Goal: Transaction & Acquisition: Purchase product/service

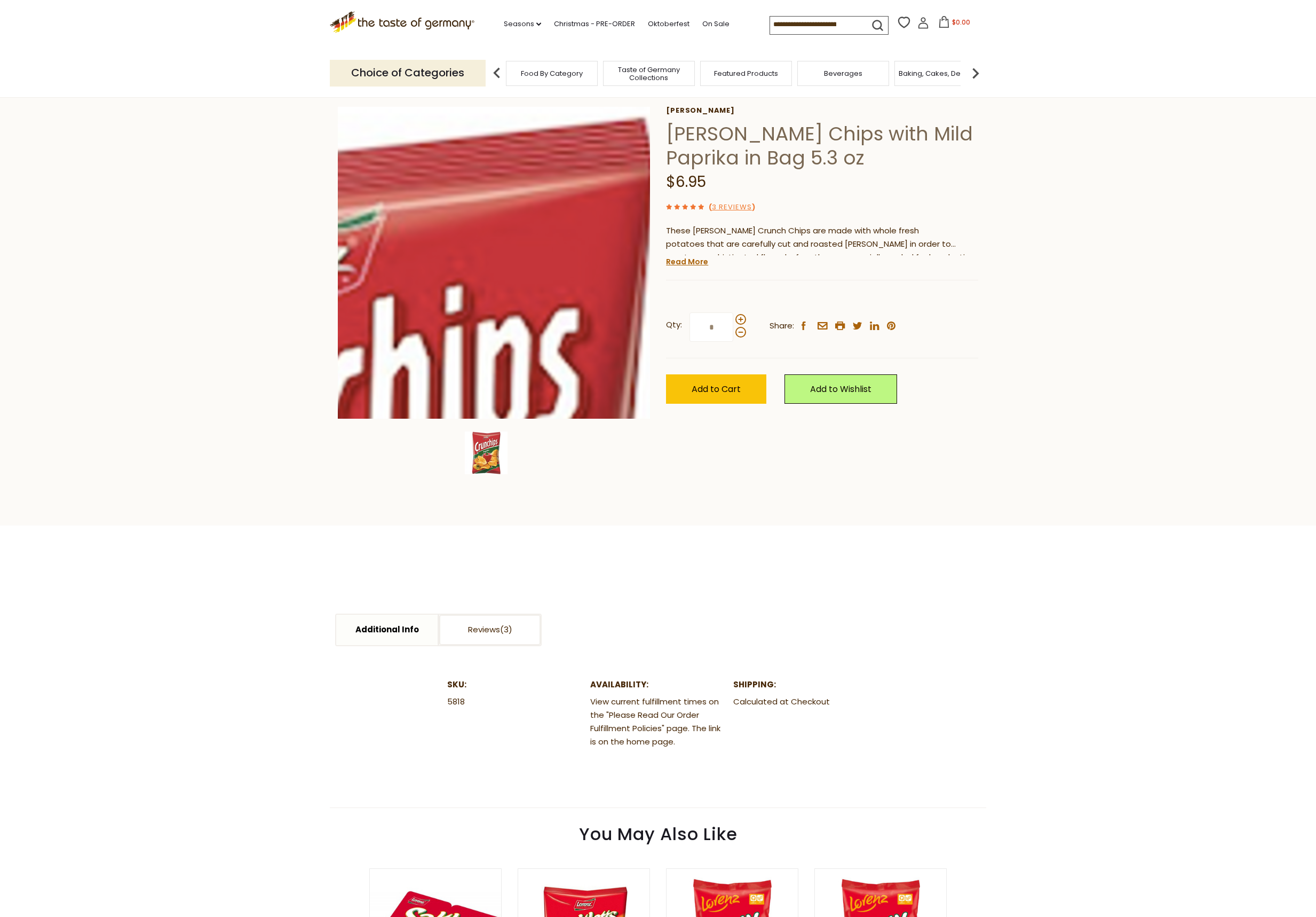
scroll to position [48, 0]
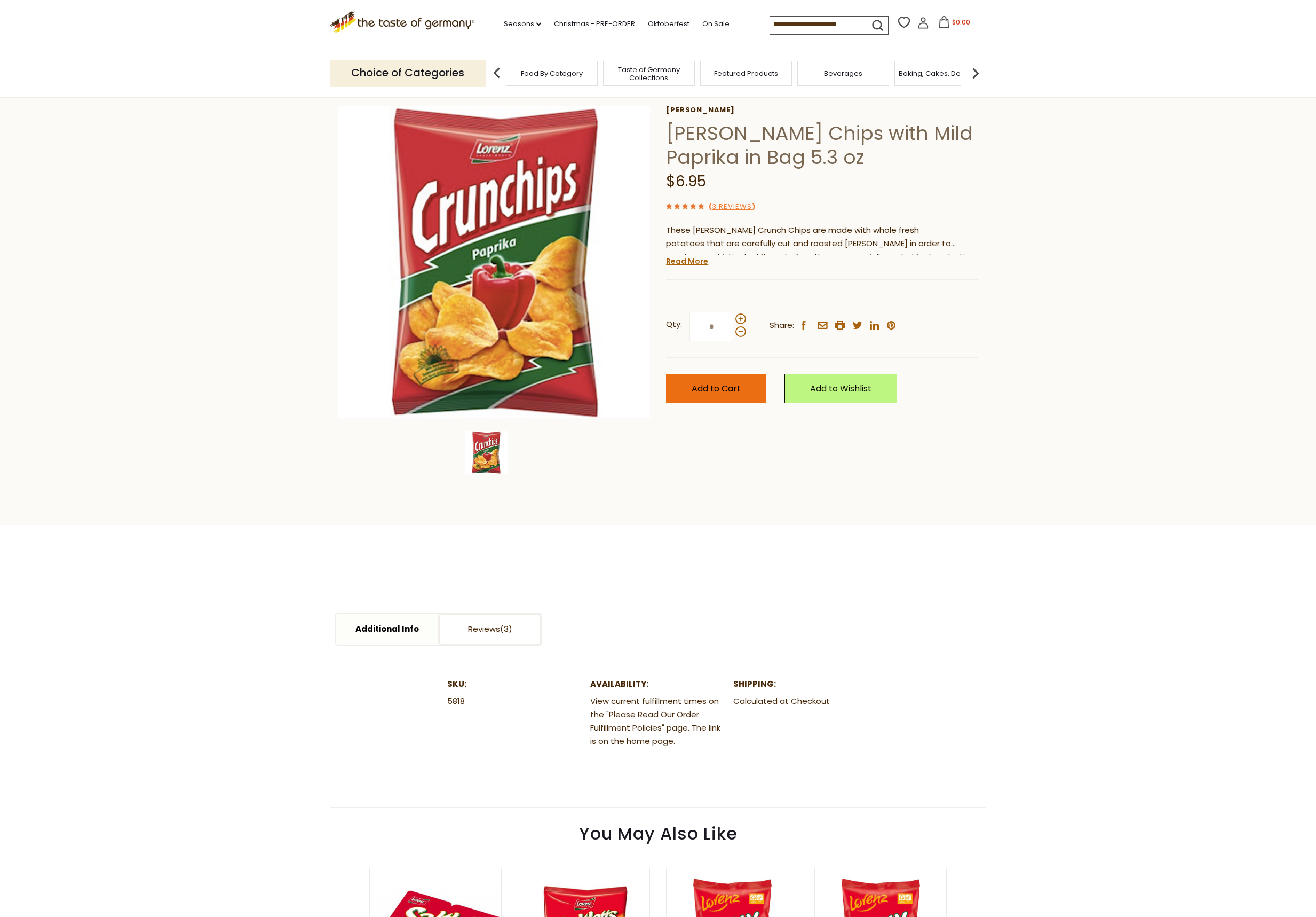
click at [746, 377] on button "Add to Cart" at bounding box center [716, 388] width 101 height 29
click at [940, 25] on icon at bounding box center [944, 22] width 11 height 11
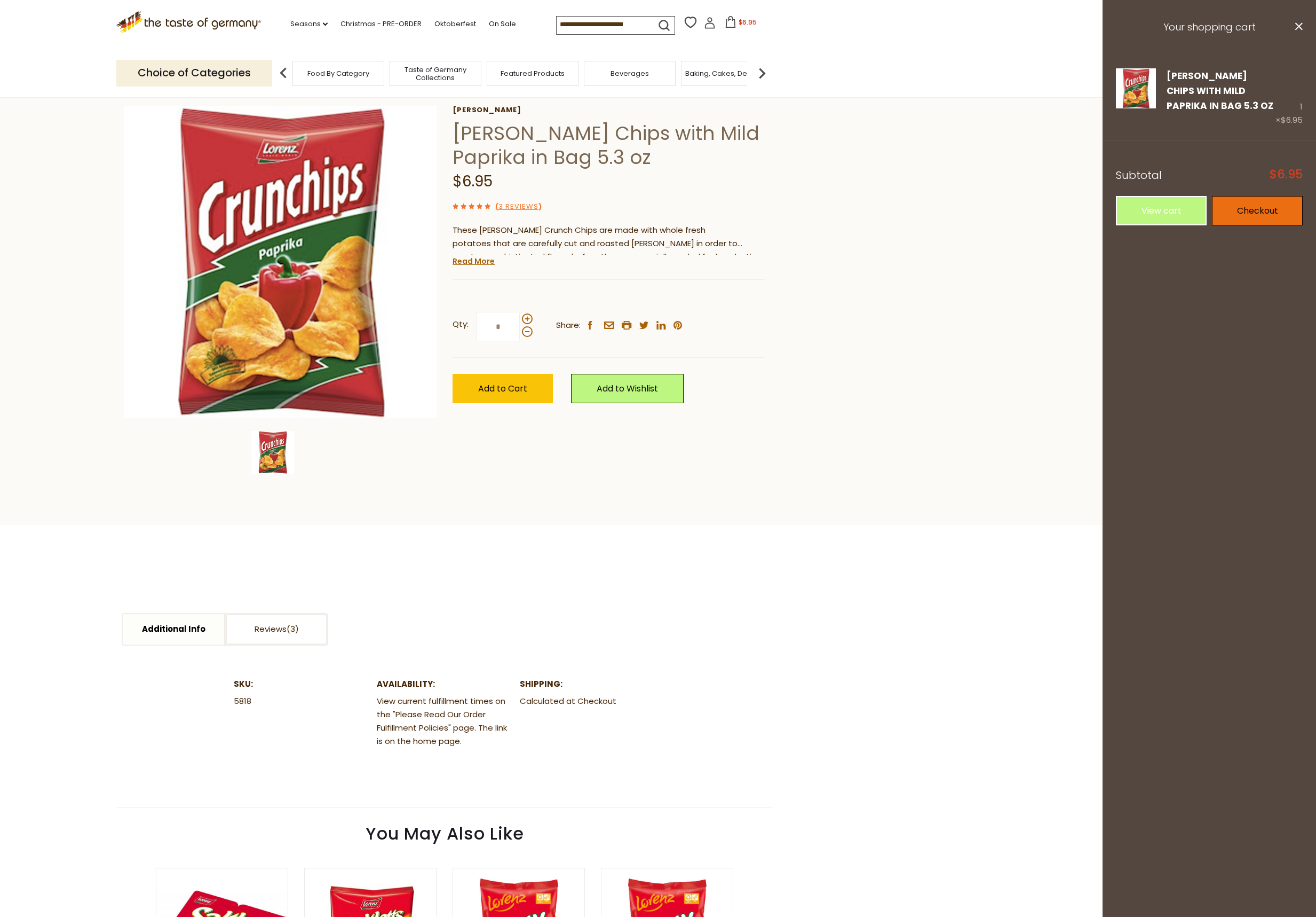
click at [1263, 217] on link "Checkout" at bounding box center [1257, 210] width 91 height 29
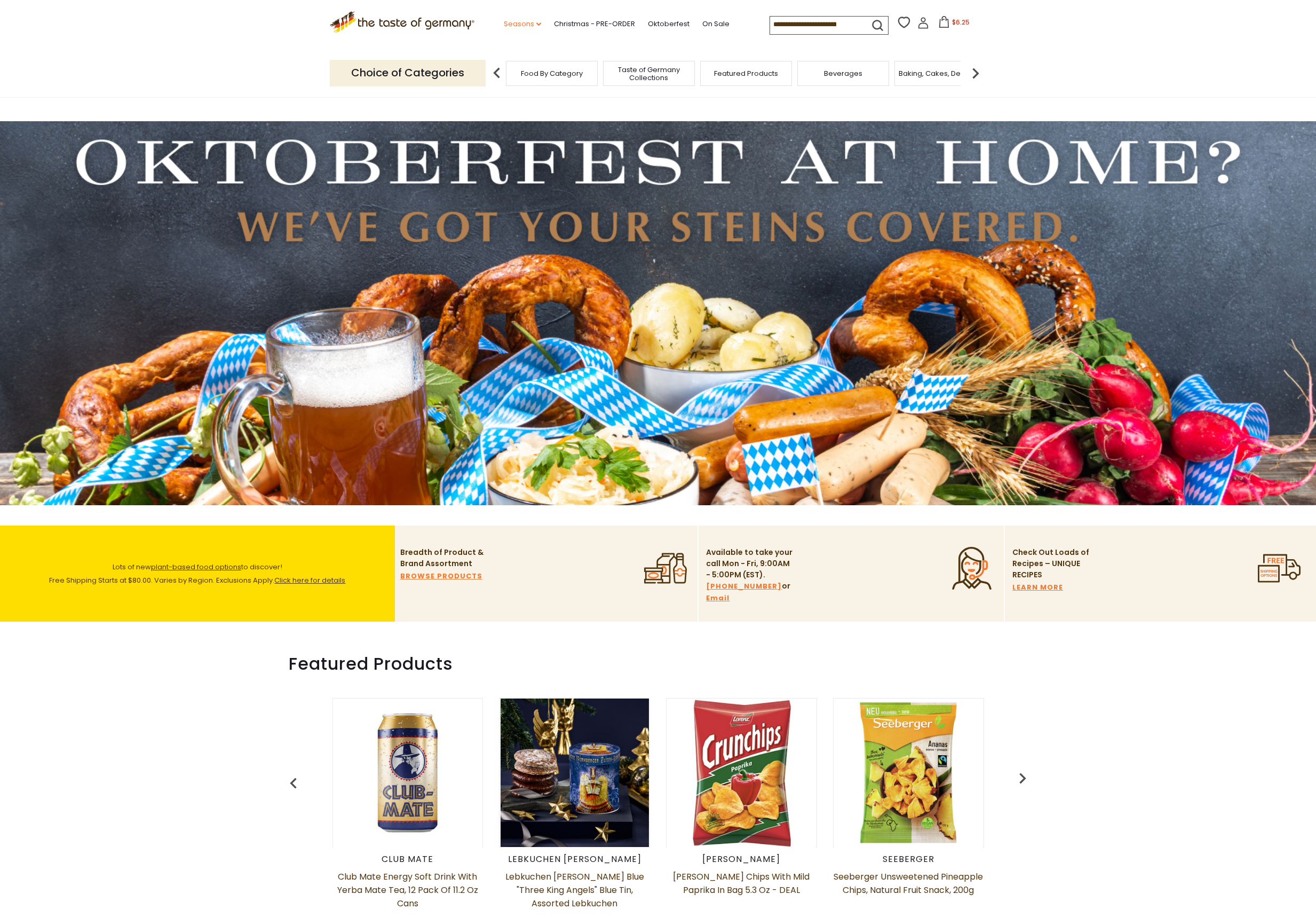
click at [532, 25] on link "Seasons dropdown_arrow" at bounding box center [522, 24] width 37 height 11
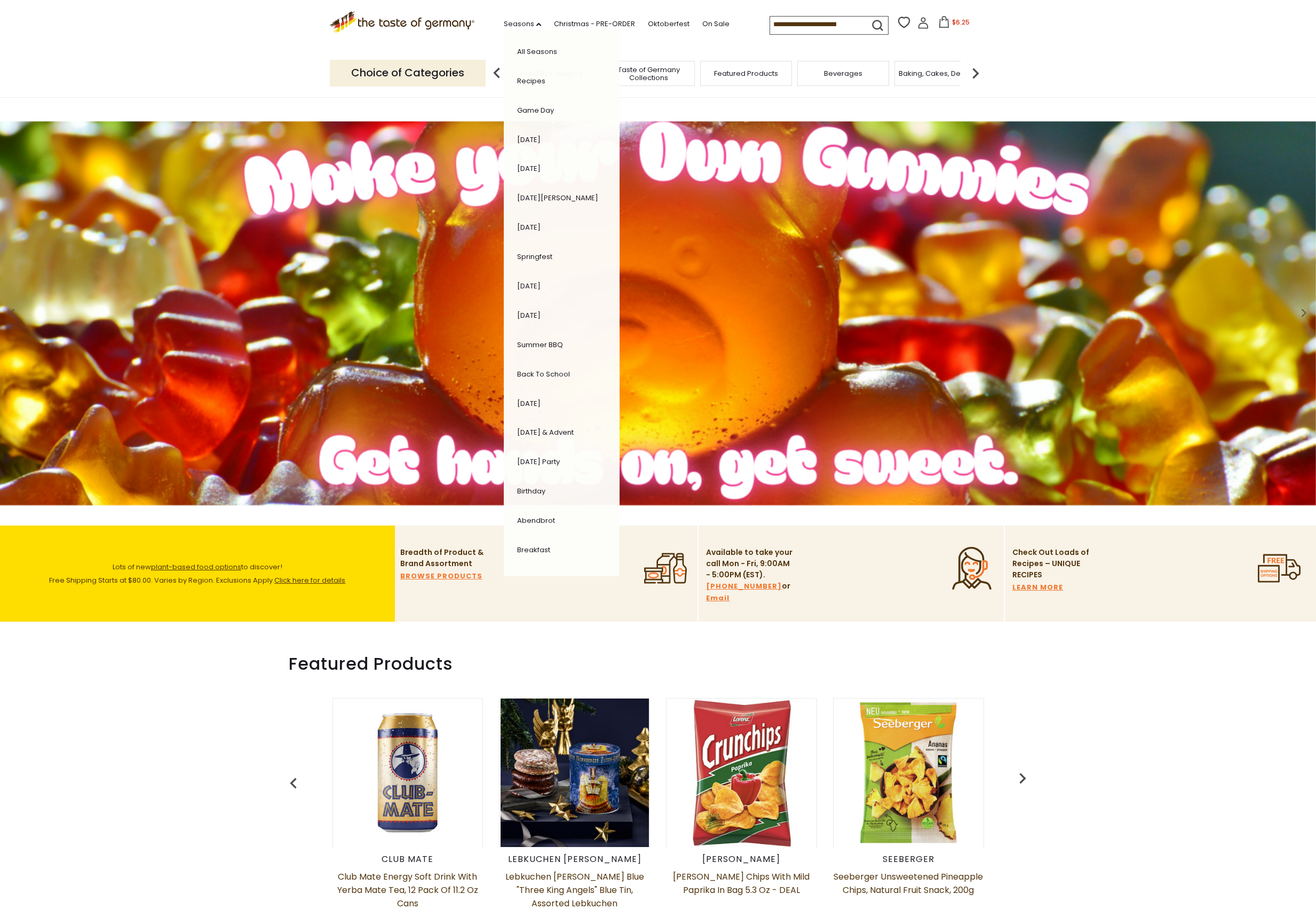
click at [536, 346] on link "Summer BBQ" at bounding box center [540, 345] width 46 height 10
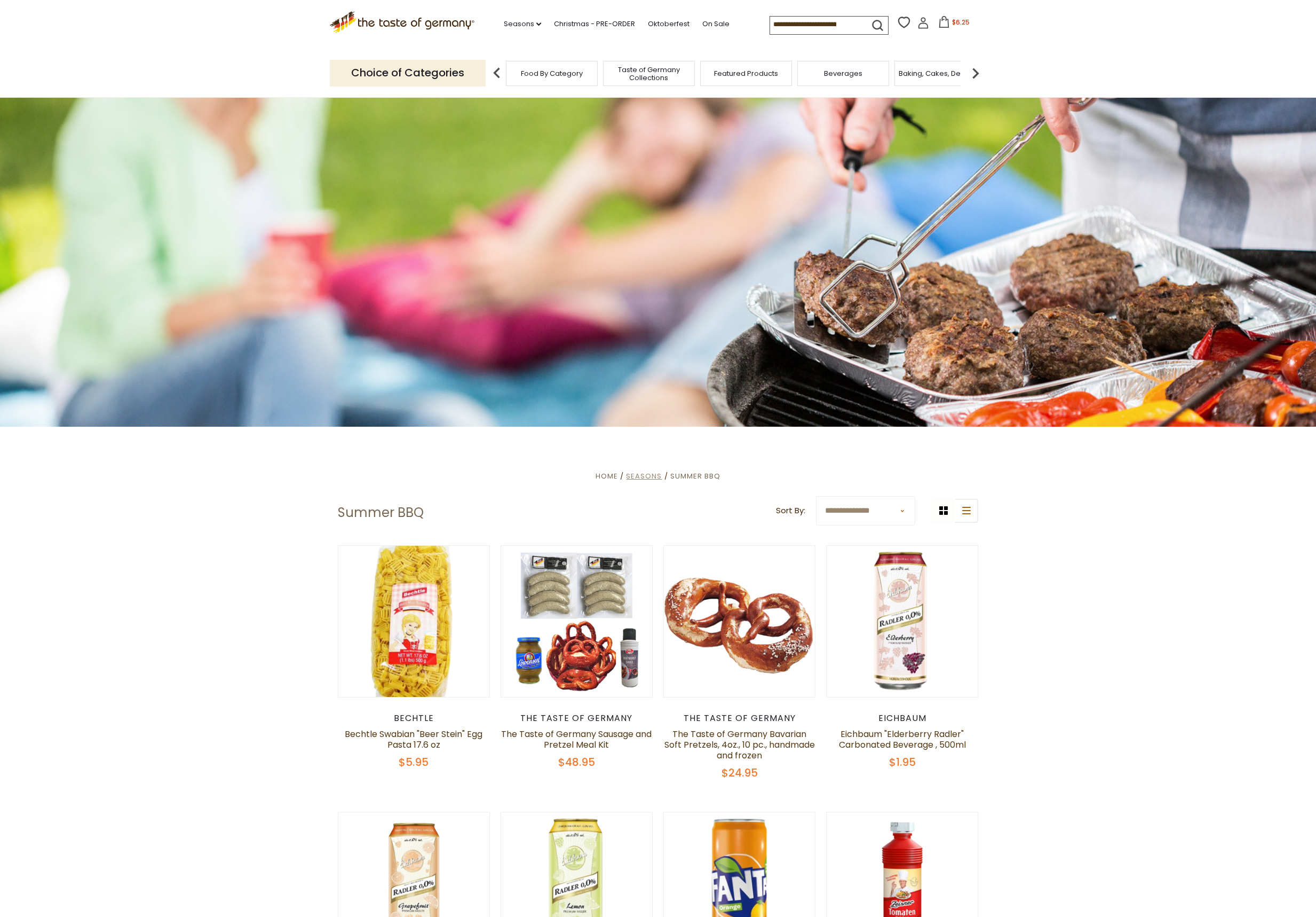
click at [651, 475] on span "Seasons" at bounding box center [644, 476] width 36 height 10
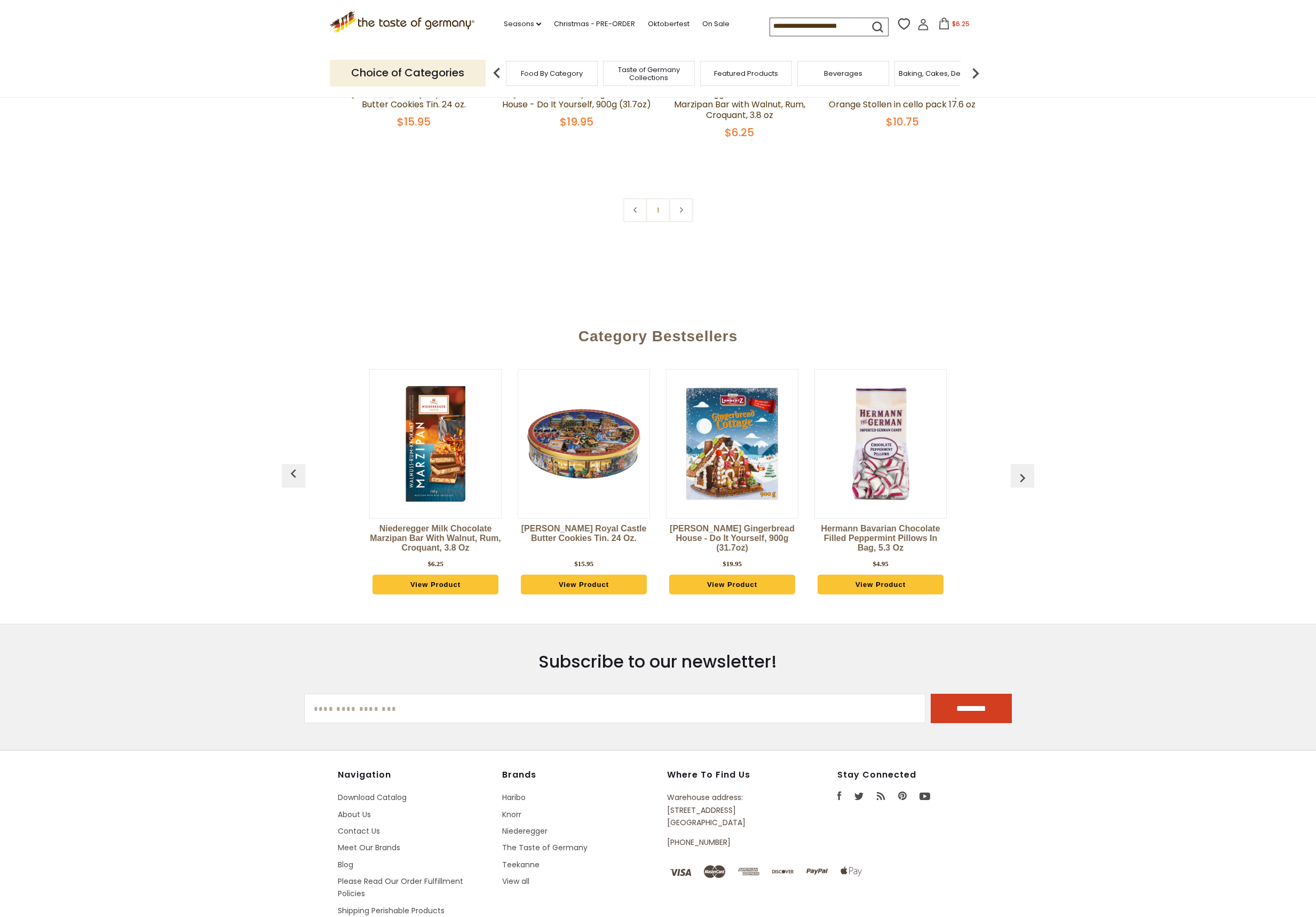
scroll to position [846, 0]
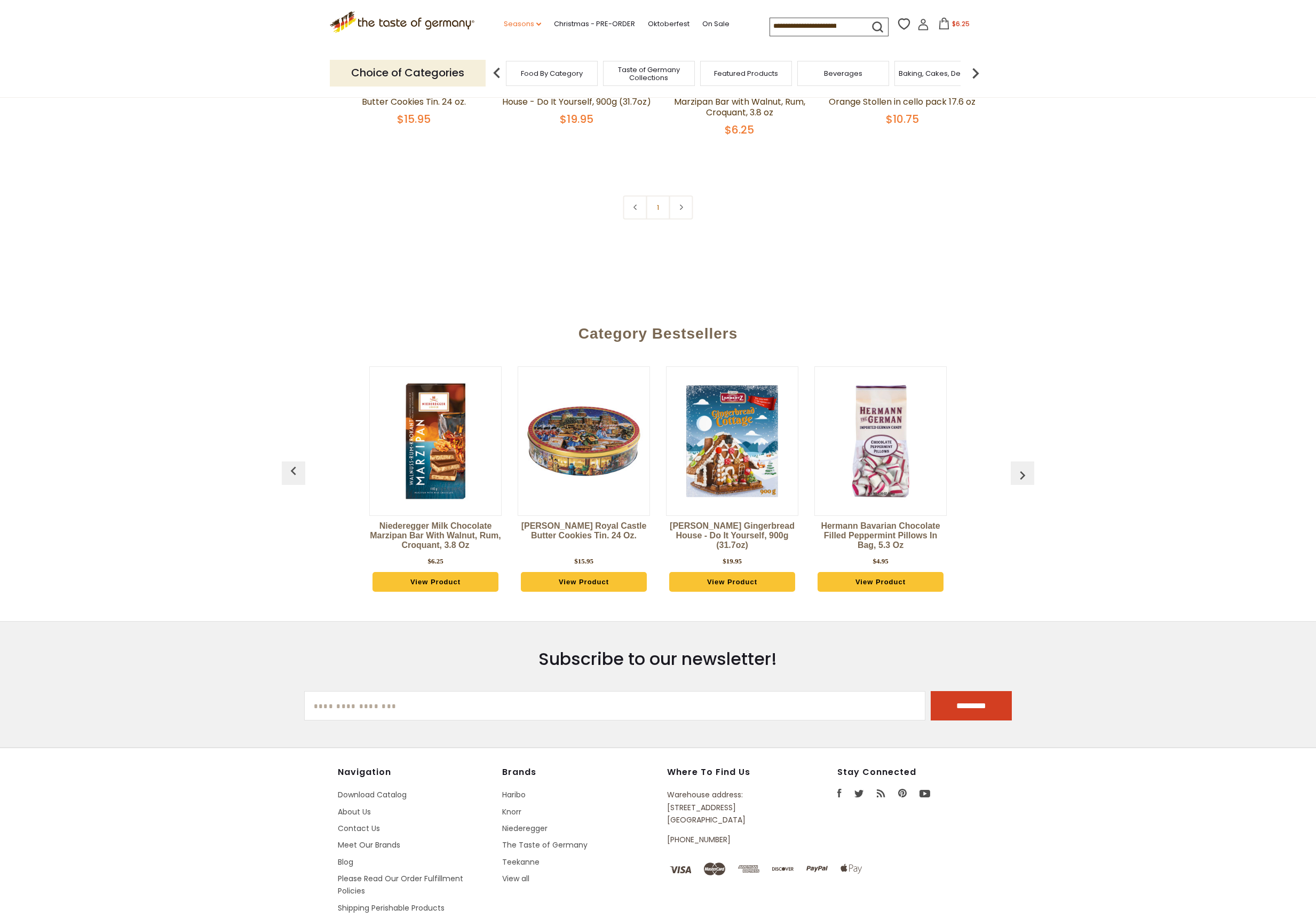
click at [520, 20] on link "Seasons dropdown_arrow" at bounding box center [522, 24] width 37 height 11
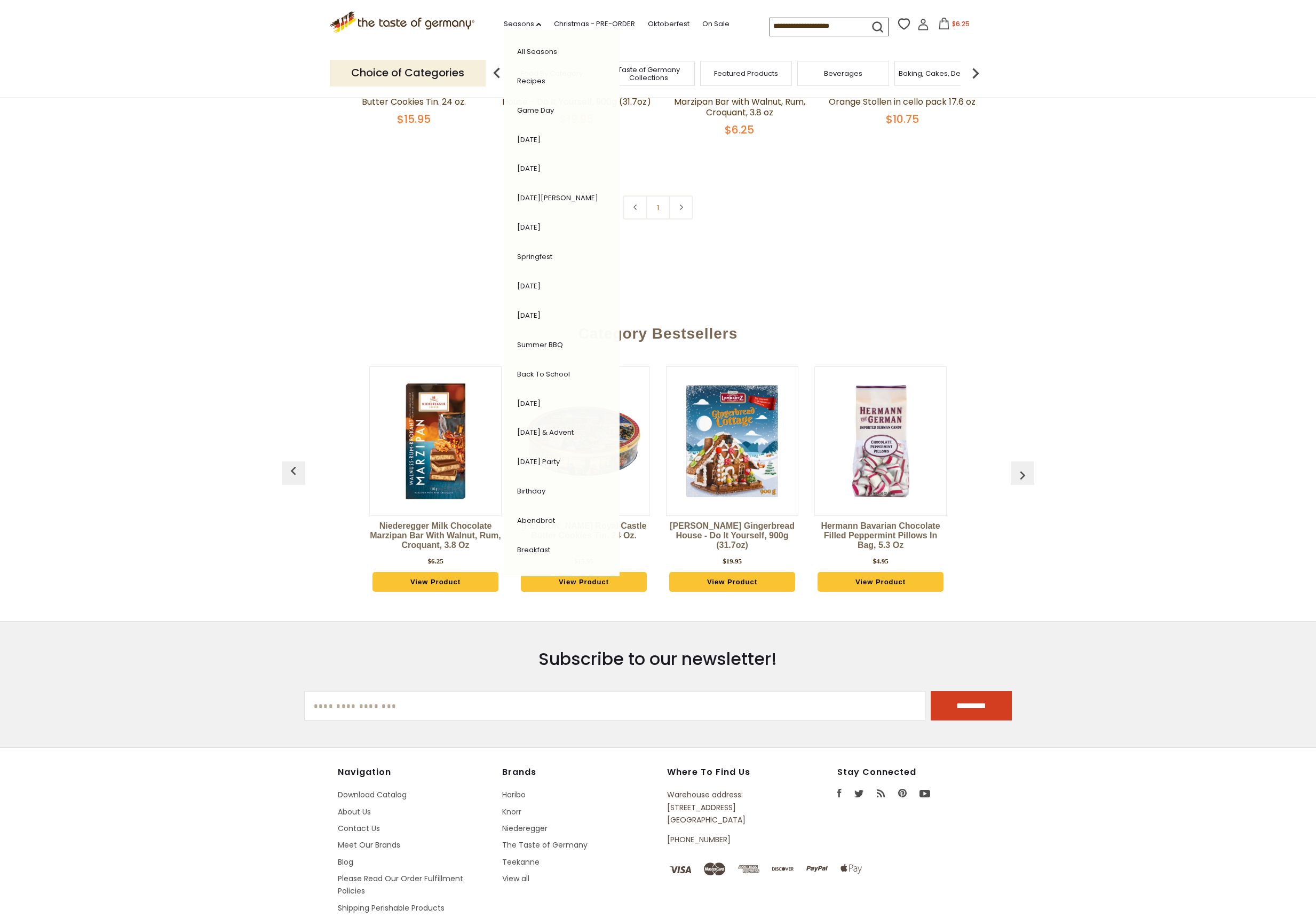
click at [551, 431] on link "[DATE] & Advent" at bounding box center [545, 432] width 56 height 10
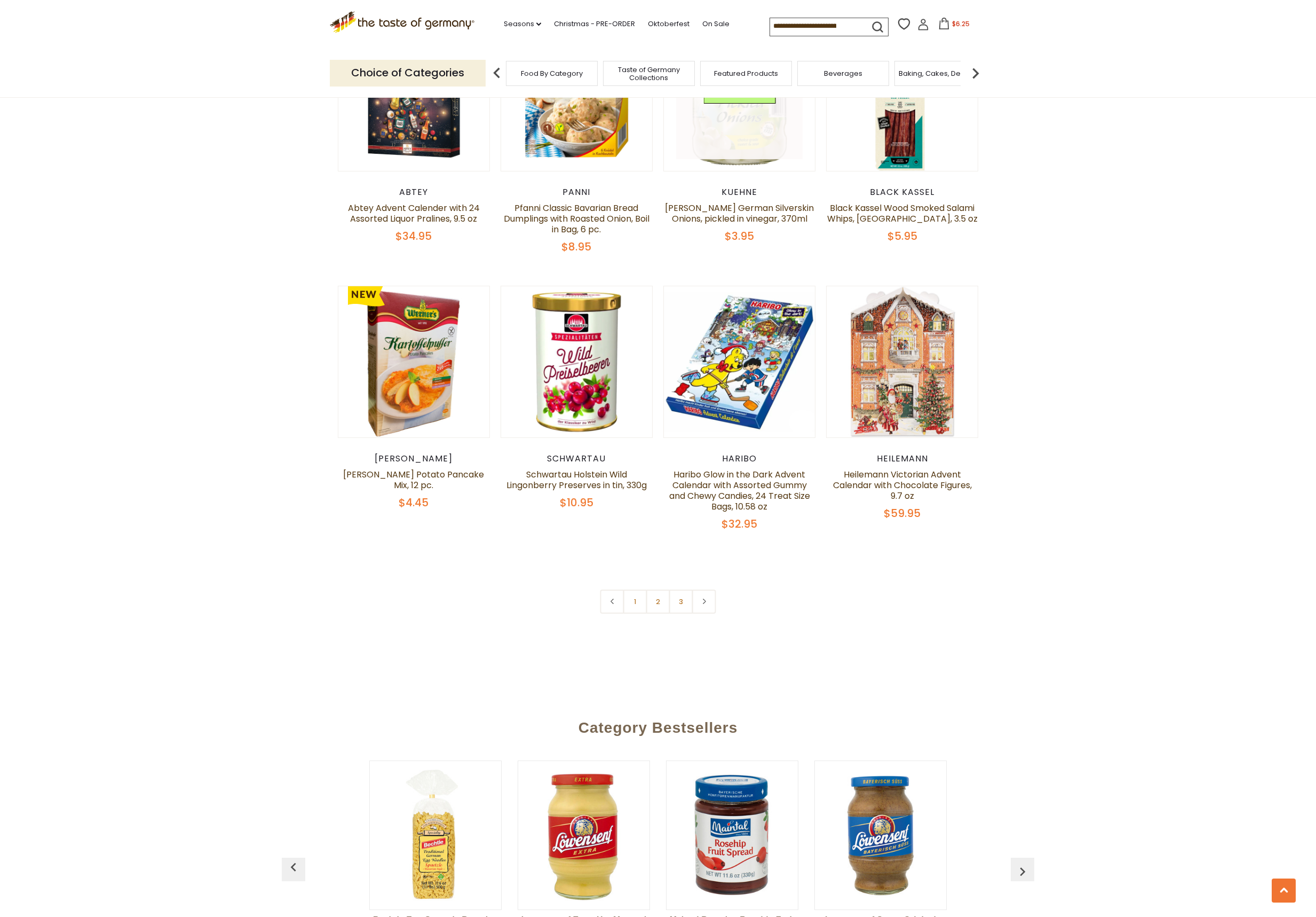
scroll to position [2378, 0]
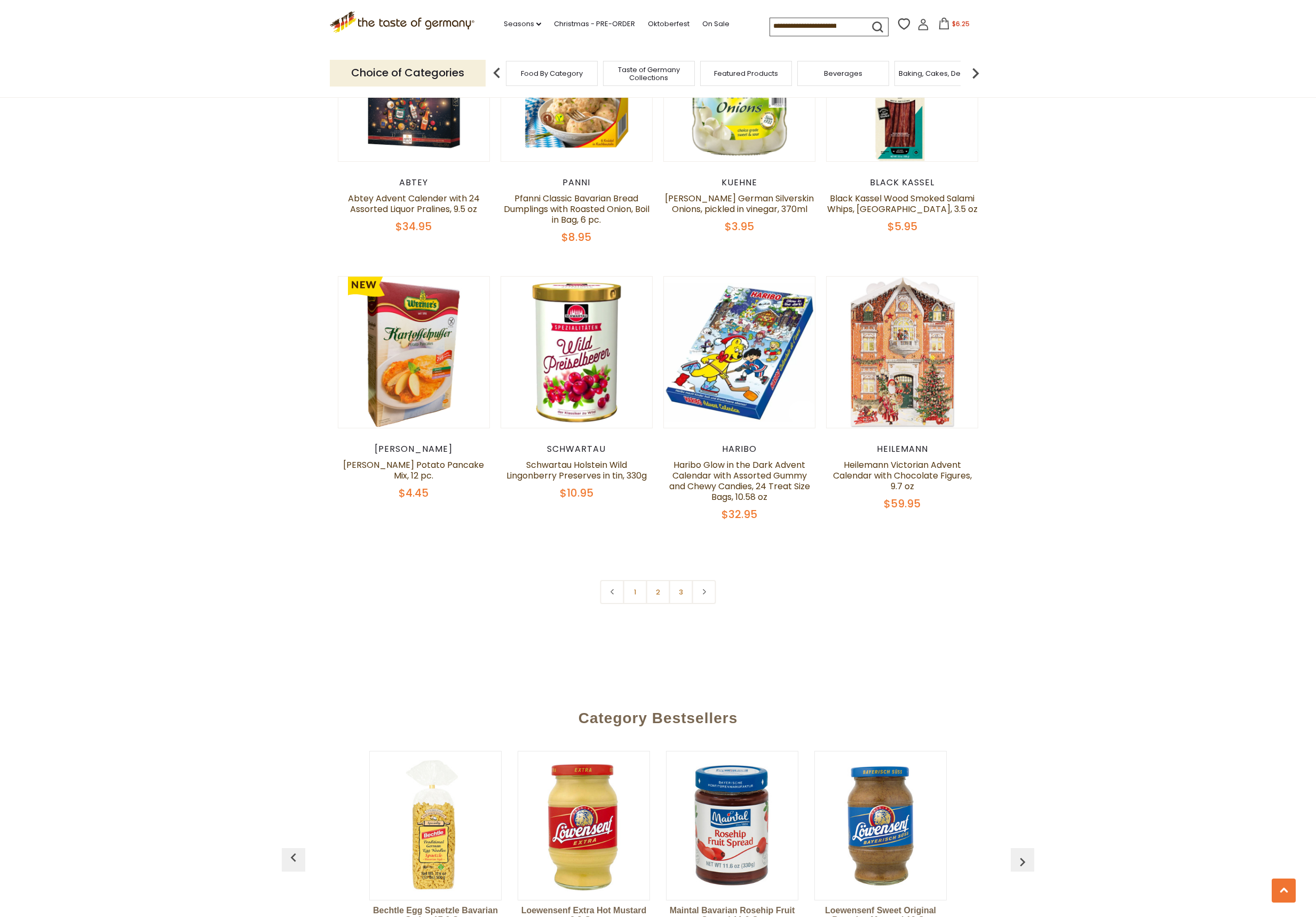
click at [664, 580] on link "2" at bounding box center [659, 592] width 24 height 24
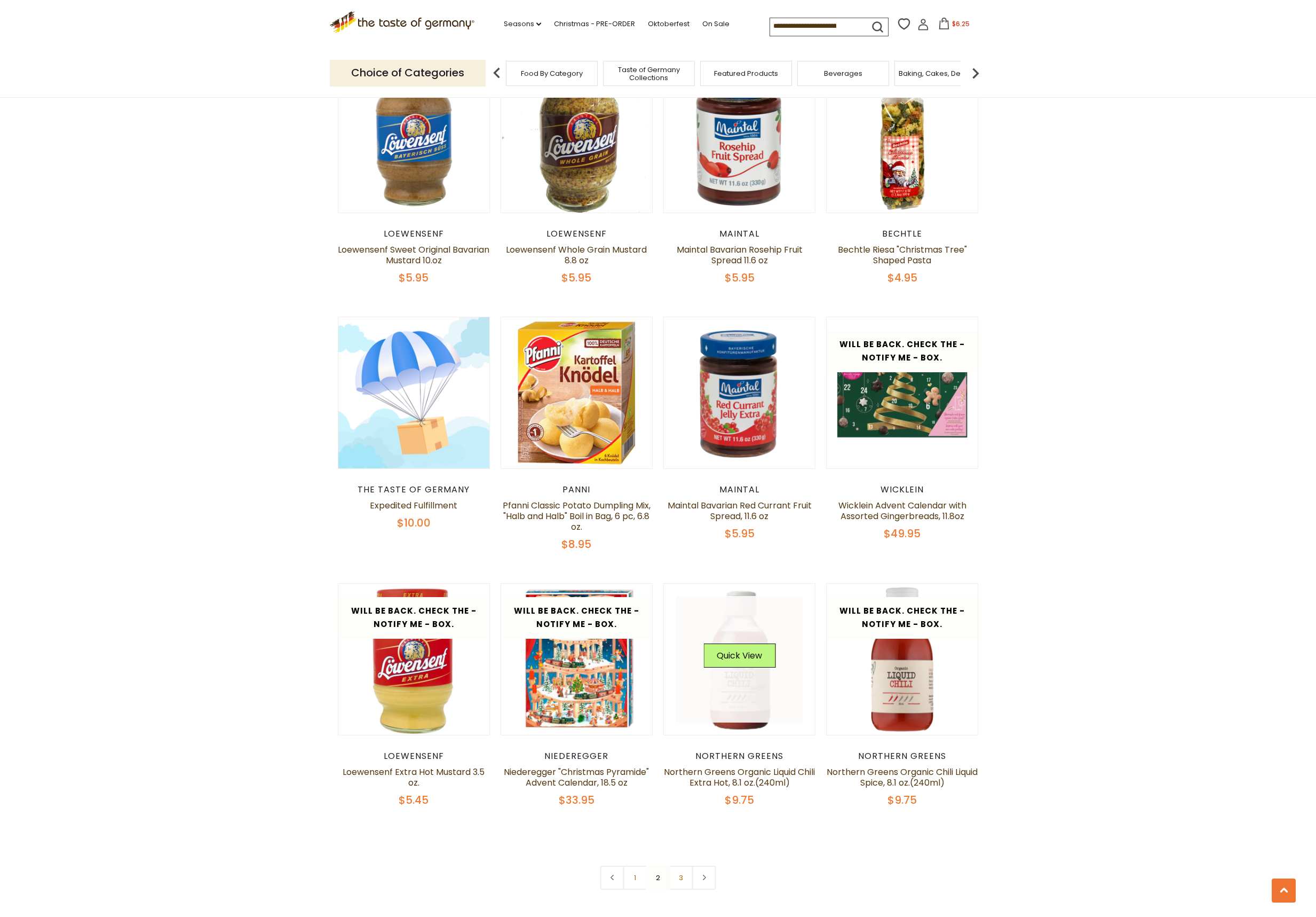
scroll to position [2147, 0]
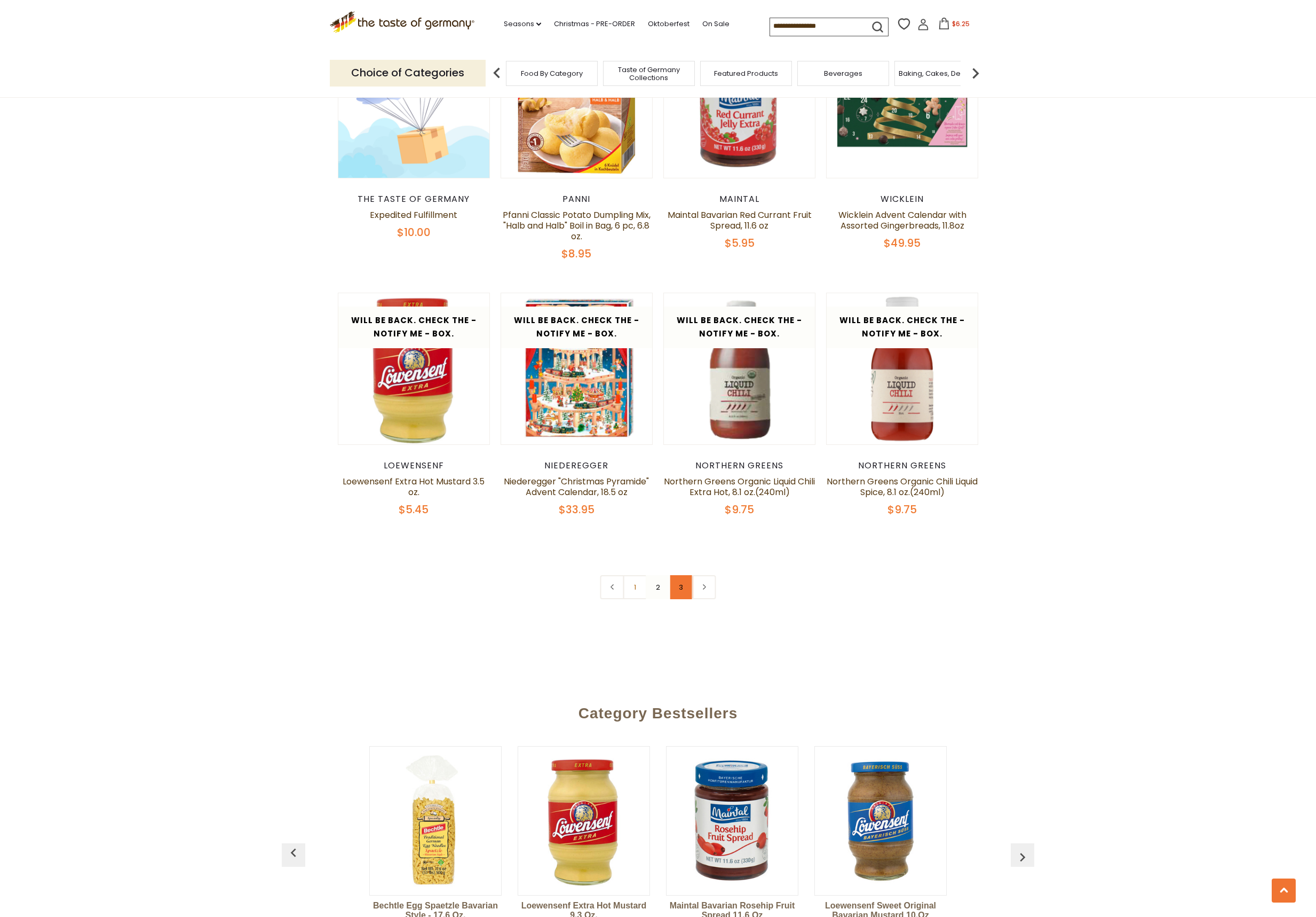
click at [684, 581] on link "3" at bounding box center [682, 587] width 24 height 24
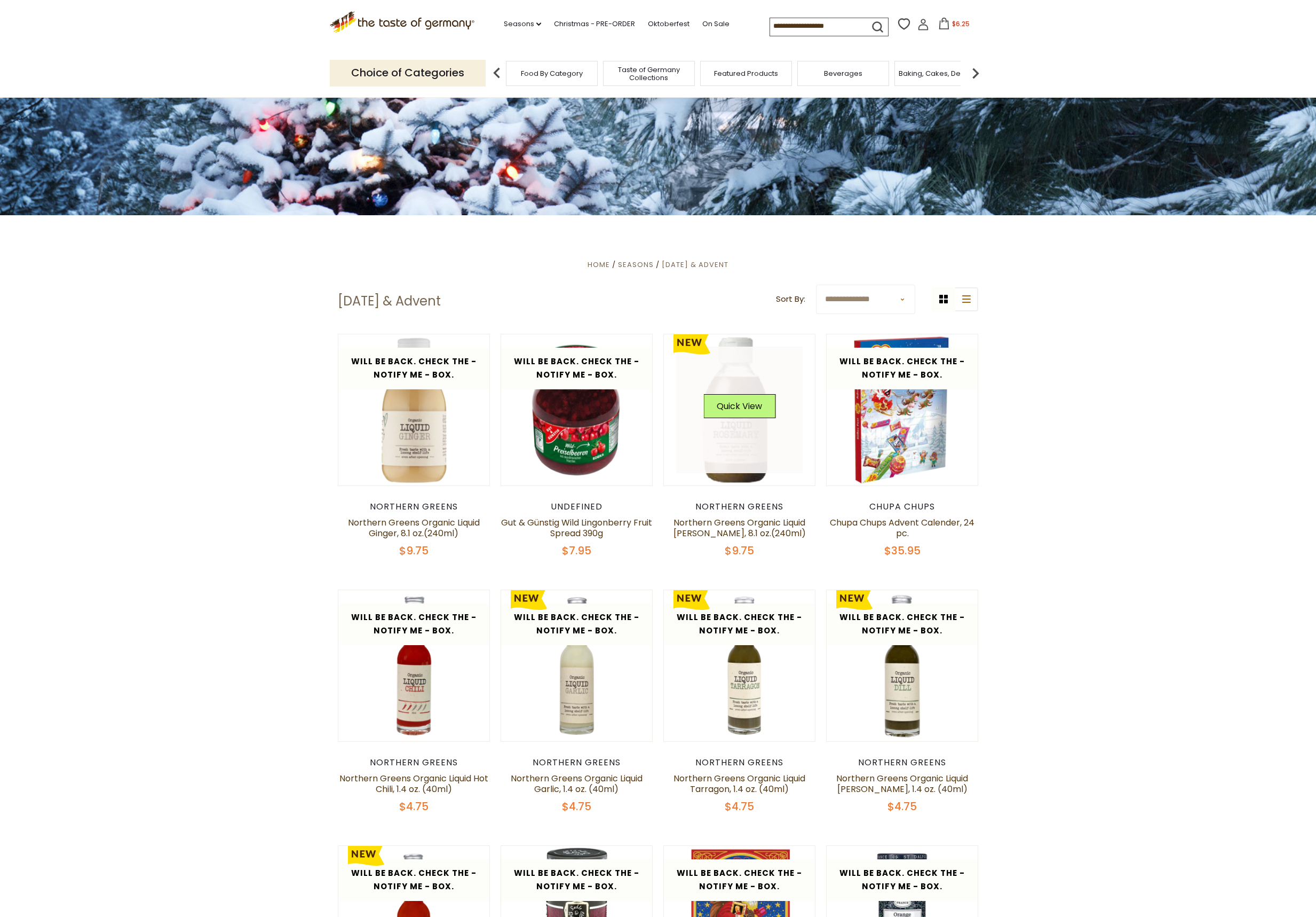
scroll to position [0, 0]
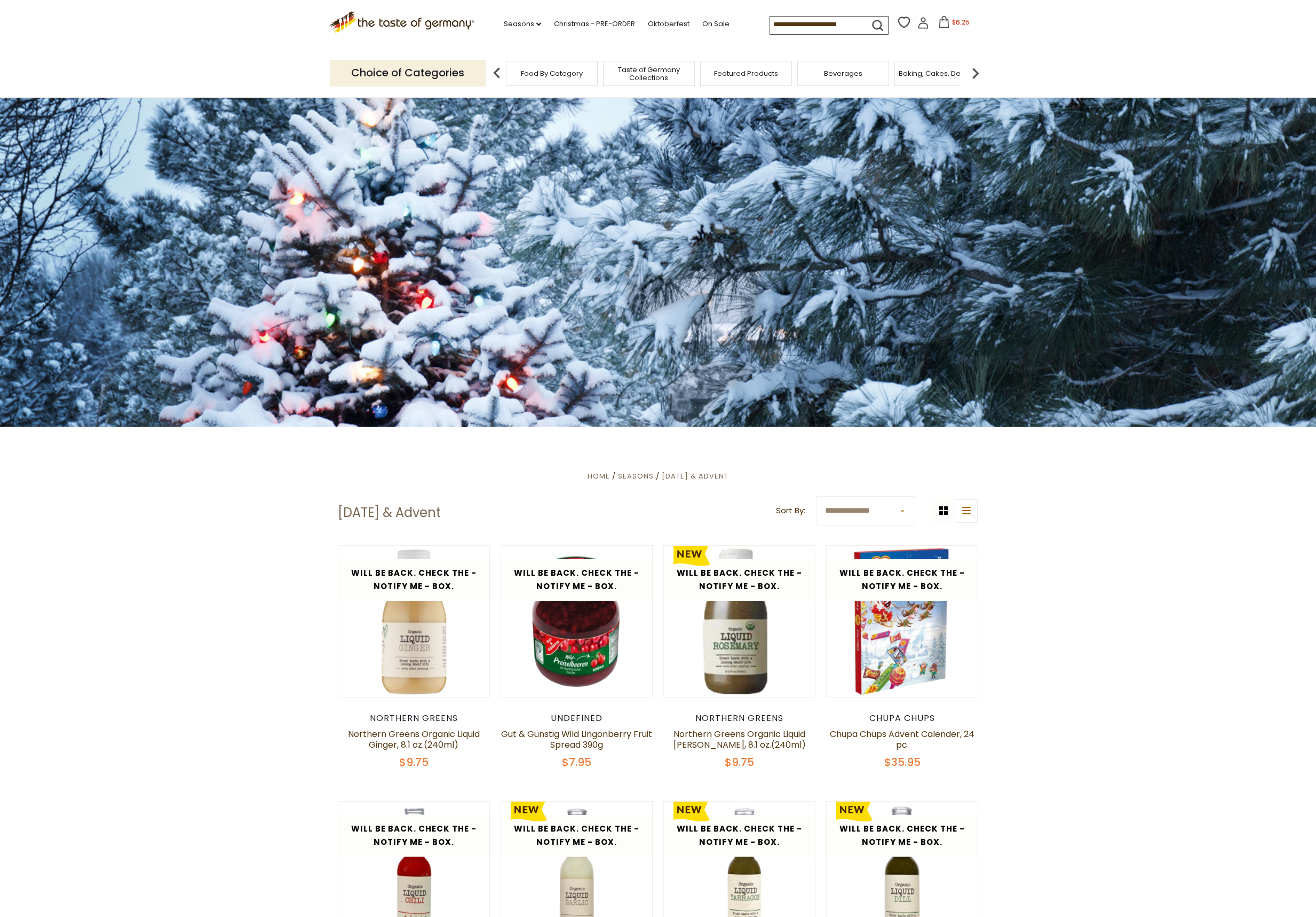
click at [651, 71] on span "Taste of Germany Collections" at bounding box center [649, 74] width 86 height 16
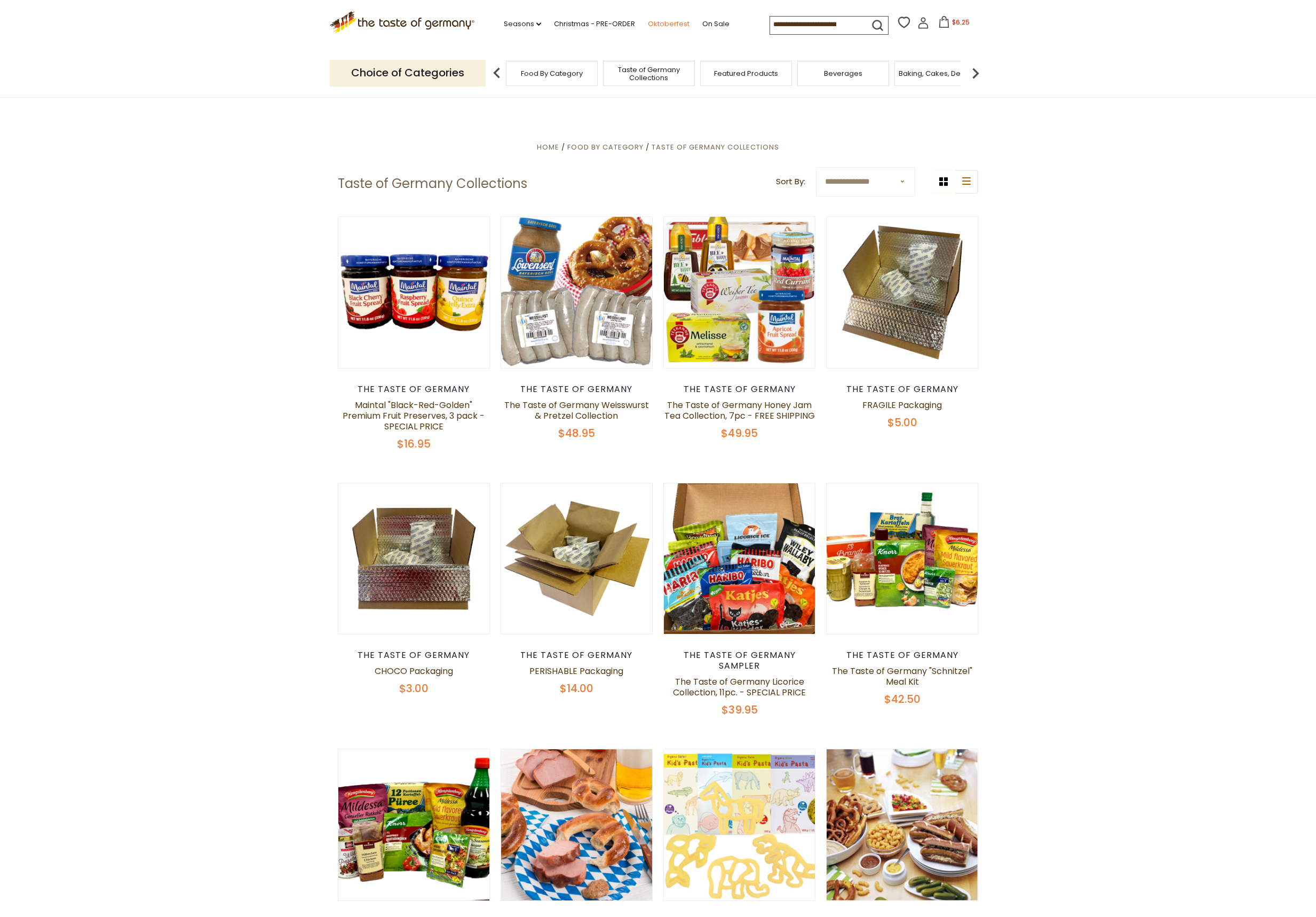
click at [665, 21] on link "Oktoberfest" at bounding box center [669, 24] width 41 height 11
